Goal: Information Seeking & Learning: Learn about a topic

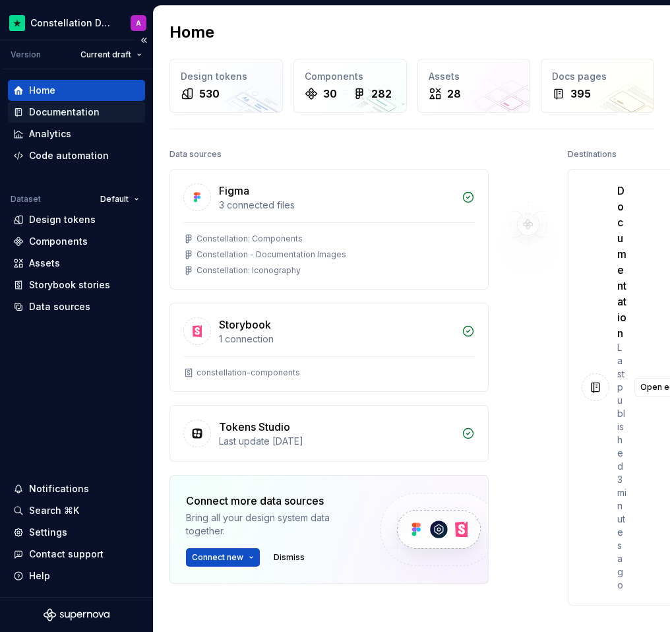
click at [81, 107] on div "Documentation" at bounding box center [64, 112] width 71 height 13
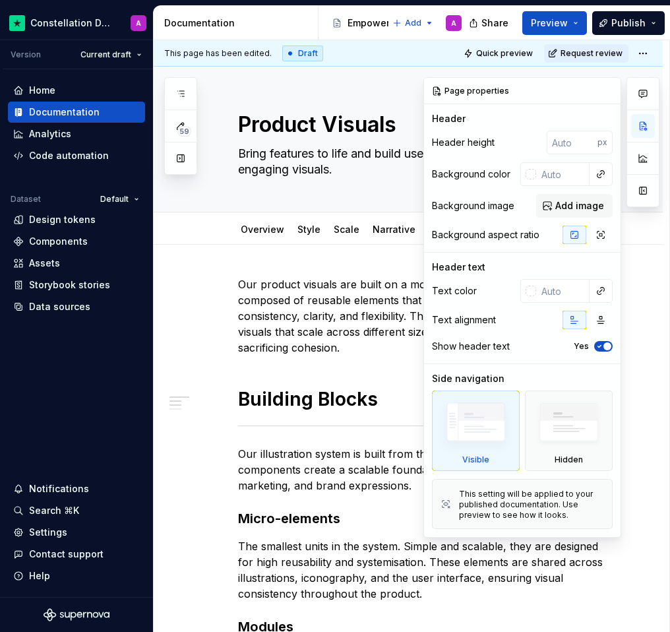
click at [192, 246] on div "Our product visuals are built on a modular system. Each asset is composed of re…" at bounding box center [408, 634] width 509 height 779
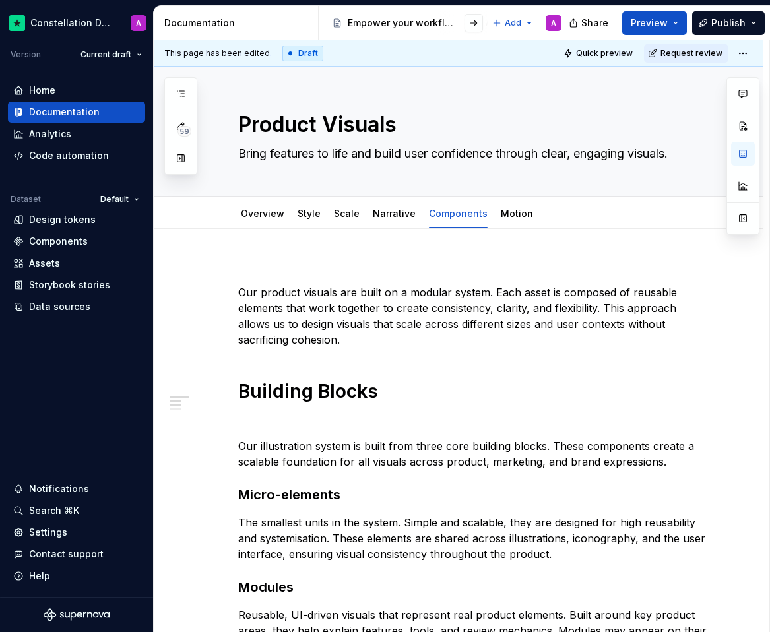
type textarea "*"
